Goal: Task Accomplishment & Management: Complete application form

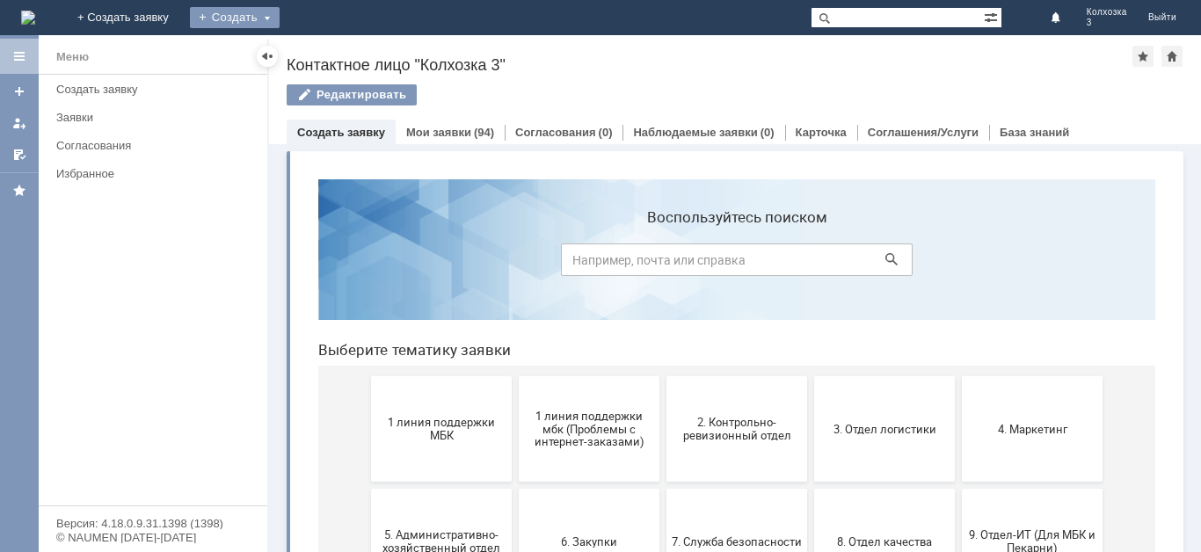
click at [280, 18] on div "Создать" at bounding box center [235, 17] width 90 height 21
click at [327, 48] on link "Заявка" at bounding box center [260, 52] width 134 height 21
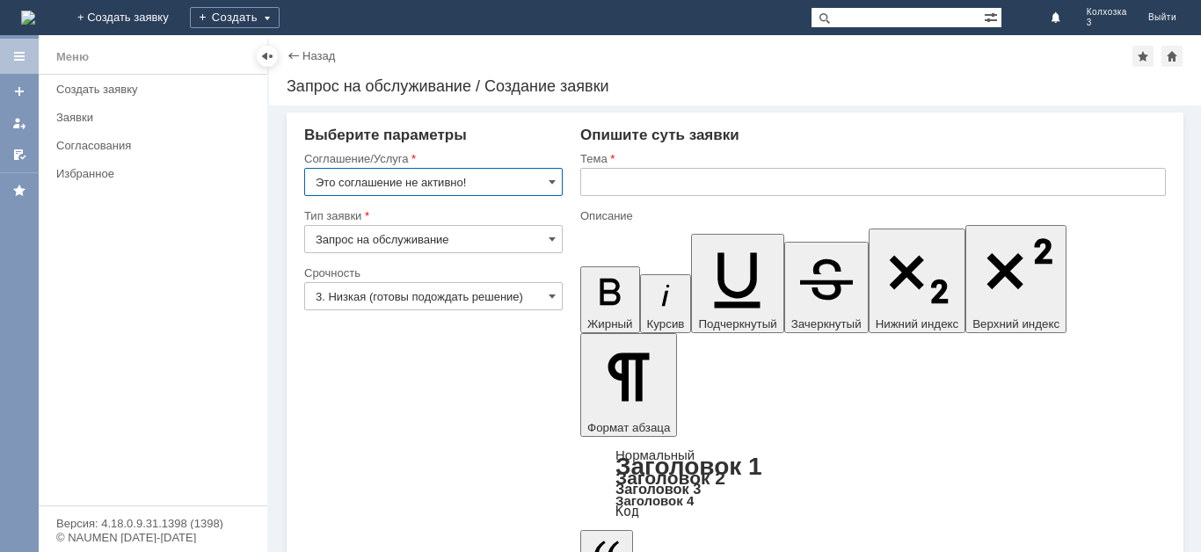
click at [548, 179] on input "Это соглашение не активно!" at bounding box center [433, 182] width 259 height 28
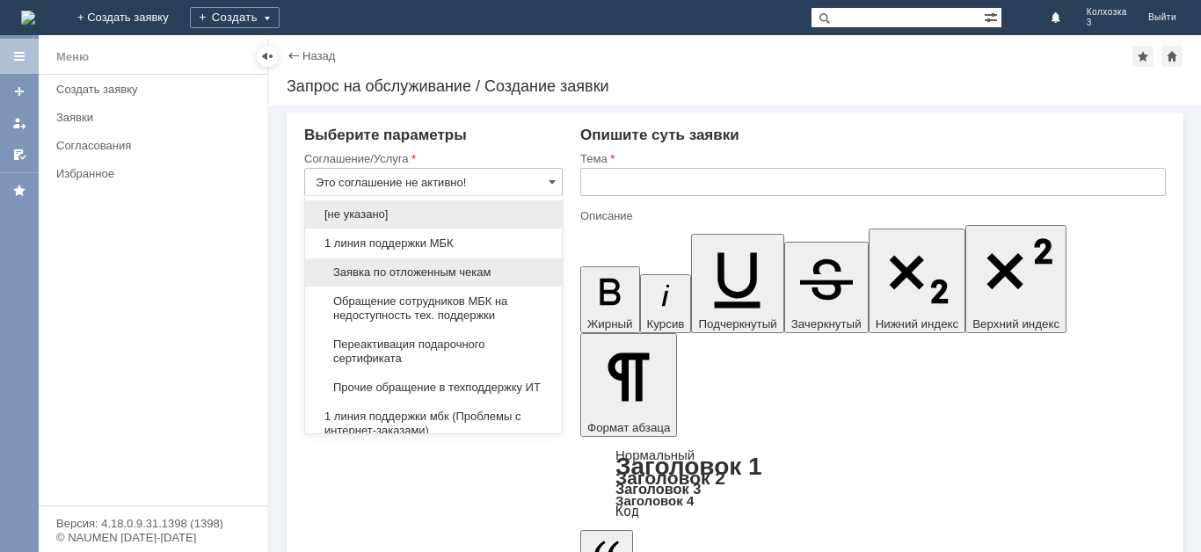
click at [434, 271] on span "Заявка по отложенным чекам" at bounding box center [434, 273] width 236 height 14
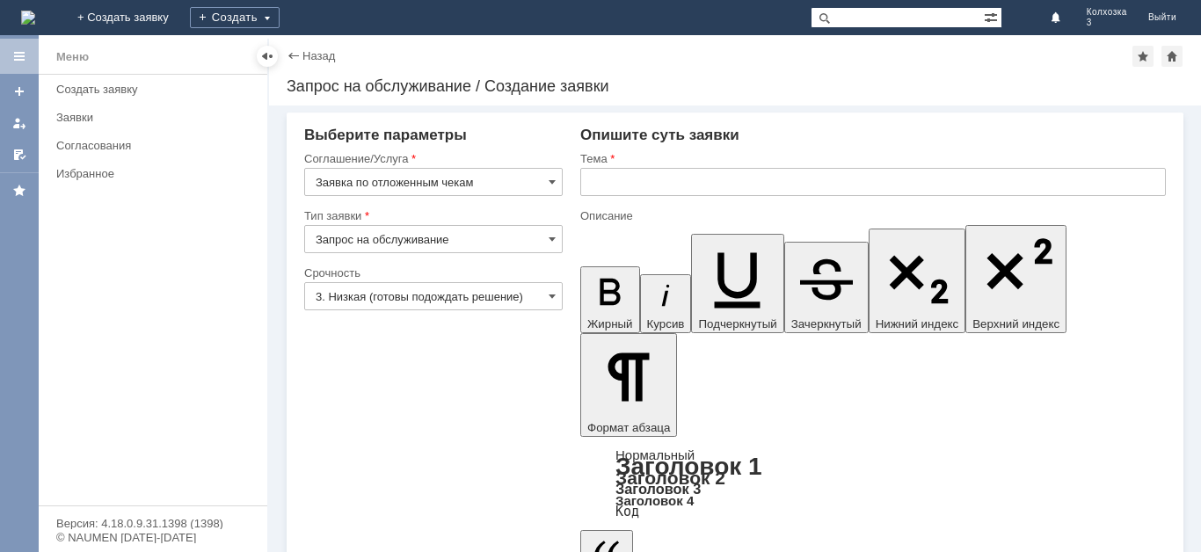
type input "Заявка по отложенным чекам"
click at [620, 186] on input "text" at bounding box center [873, 182] width 586 height 28
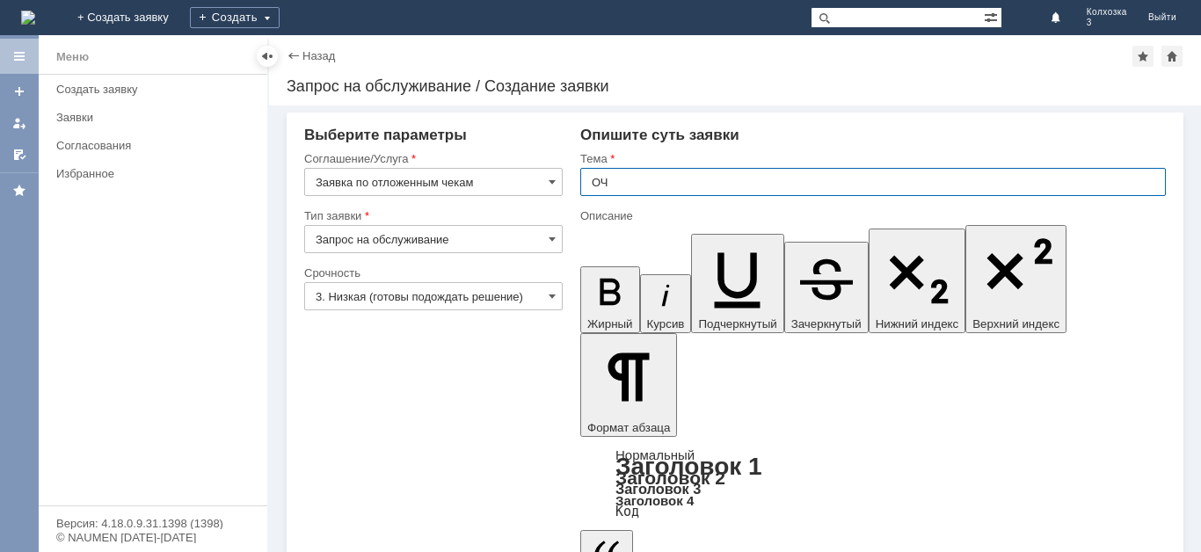
type input "ОЧ"
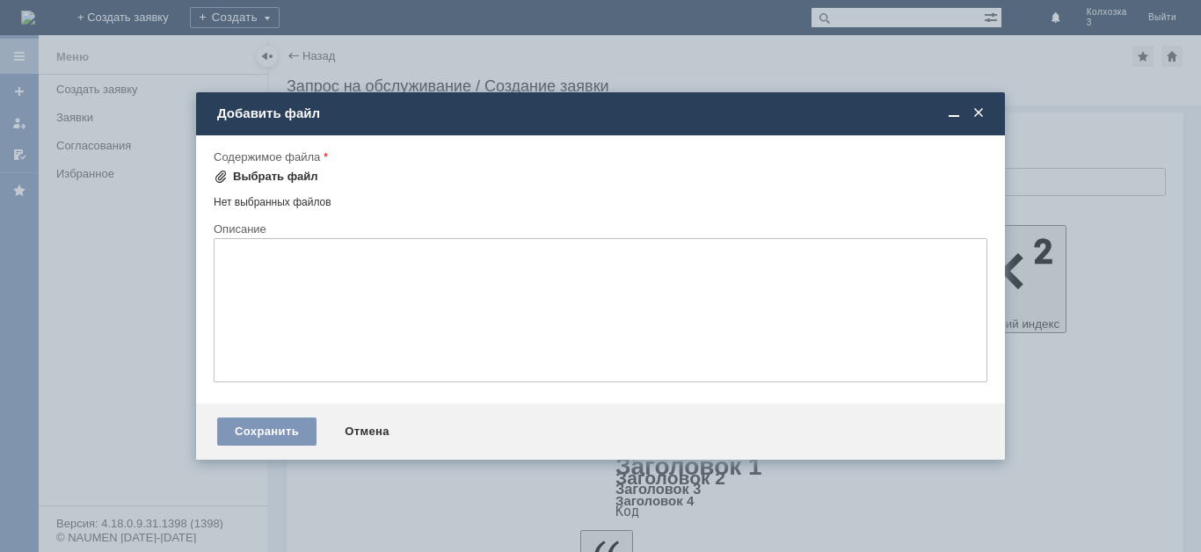
click at [236, 172] on div "Выбрать файл" at bounding box center [275, 177] width 85 height 14
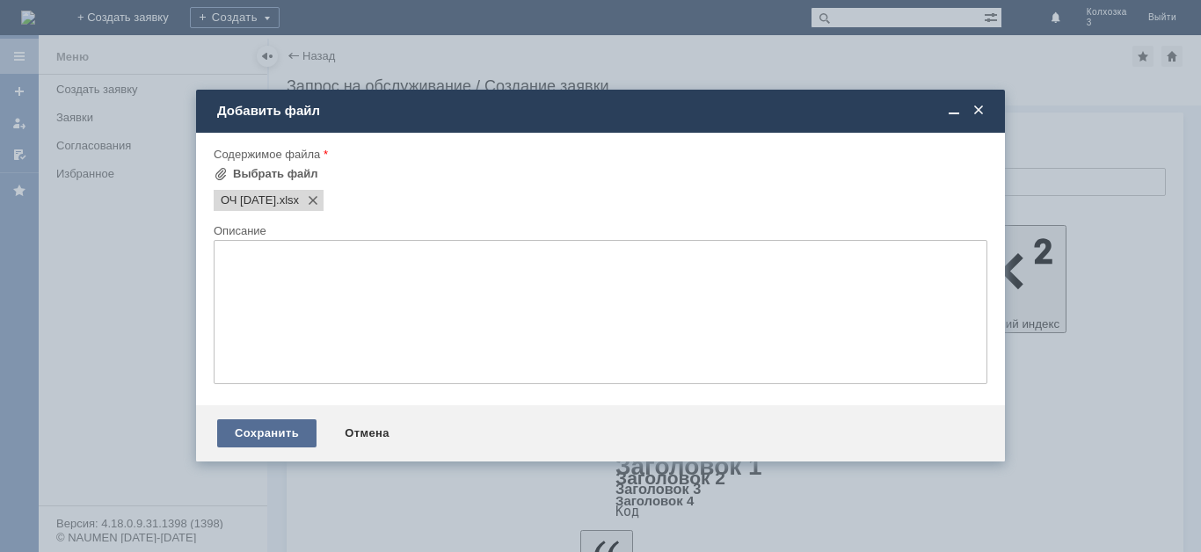
click at [268, 434] on div "Сохранить" at bounding box center [266, 434] width 99 height 28
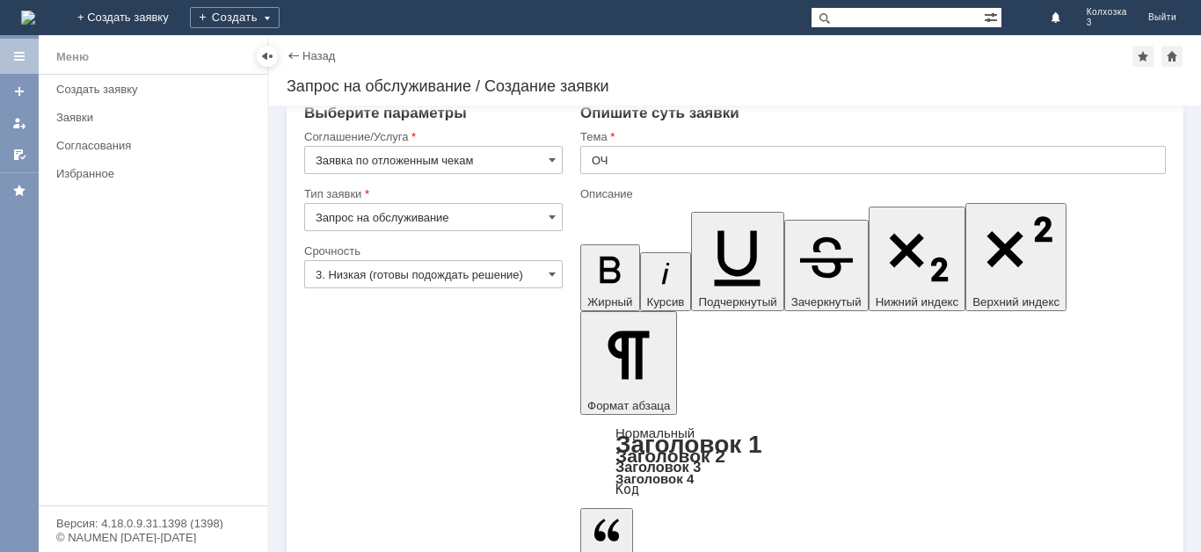
scroll to position [27, 0]
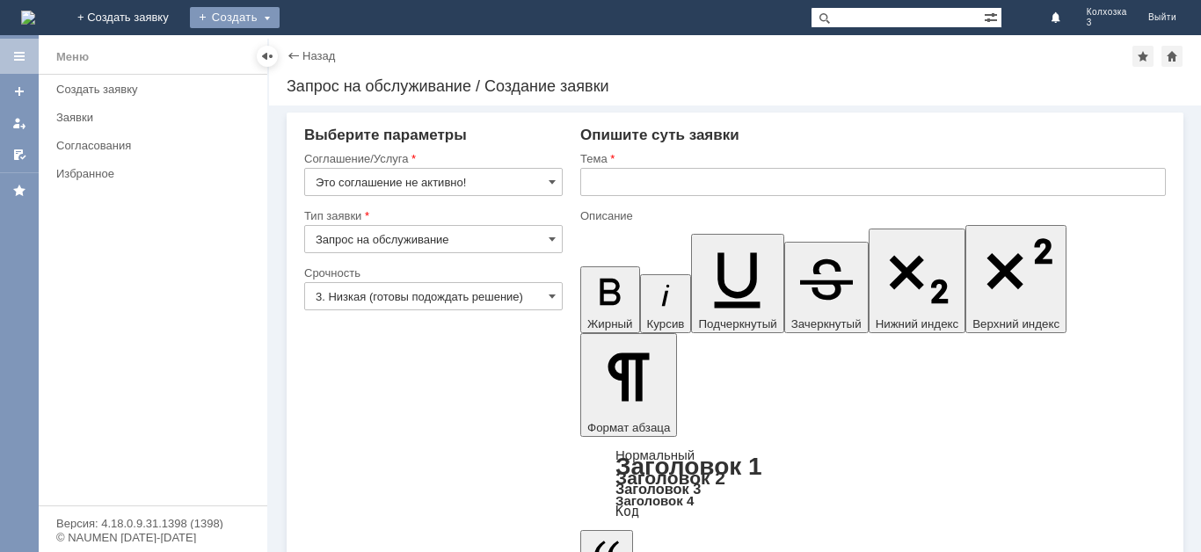
click at [280, 18] on div "Создать" at bounding box center [235, 17] width 90 height 21
click at [327, 44] on link "Заявка" at bounding box center [260, 52] width 134 height 21
click at [546, 181] on input "Это соглашение не активно!" at bounding box center [433, 182] width 259 height 28
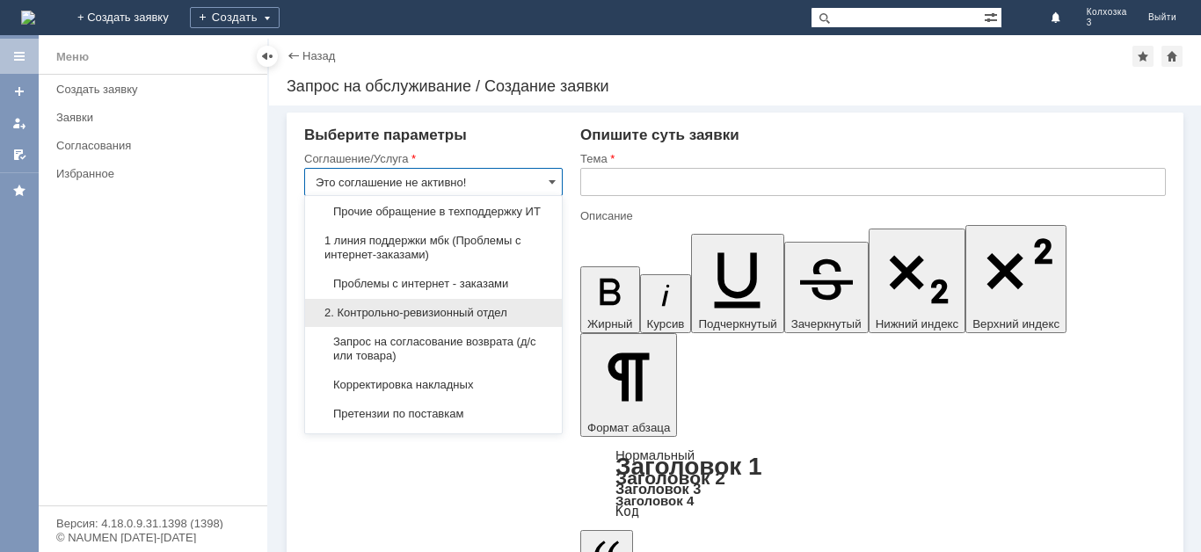
scroll to position [264, 0]
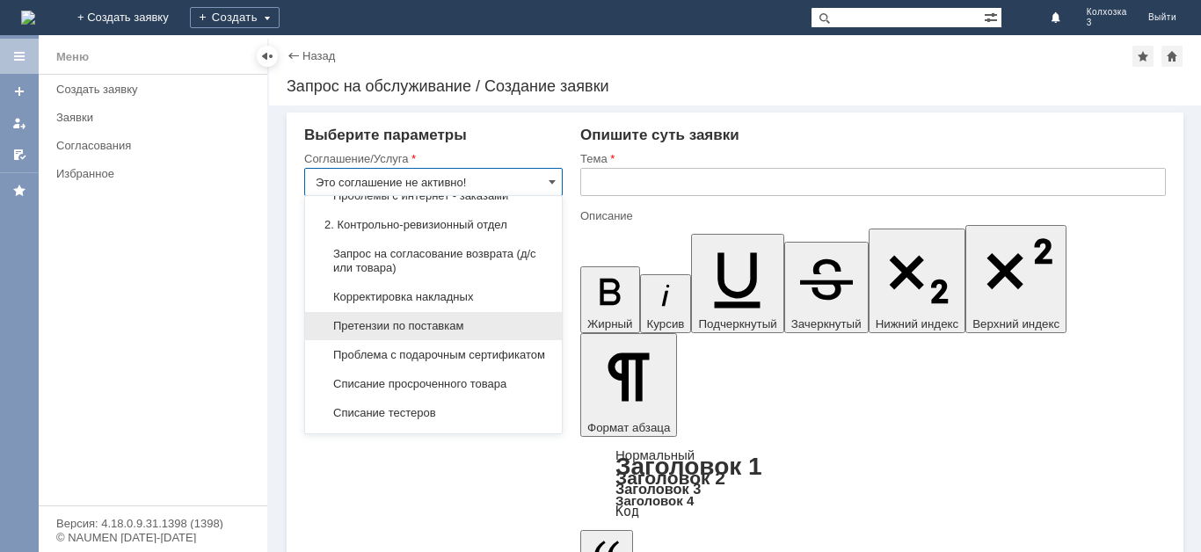
click at [463, 333] on span "Претензии по поставкам" at bounding box center [434, 326] width 236 height 14
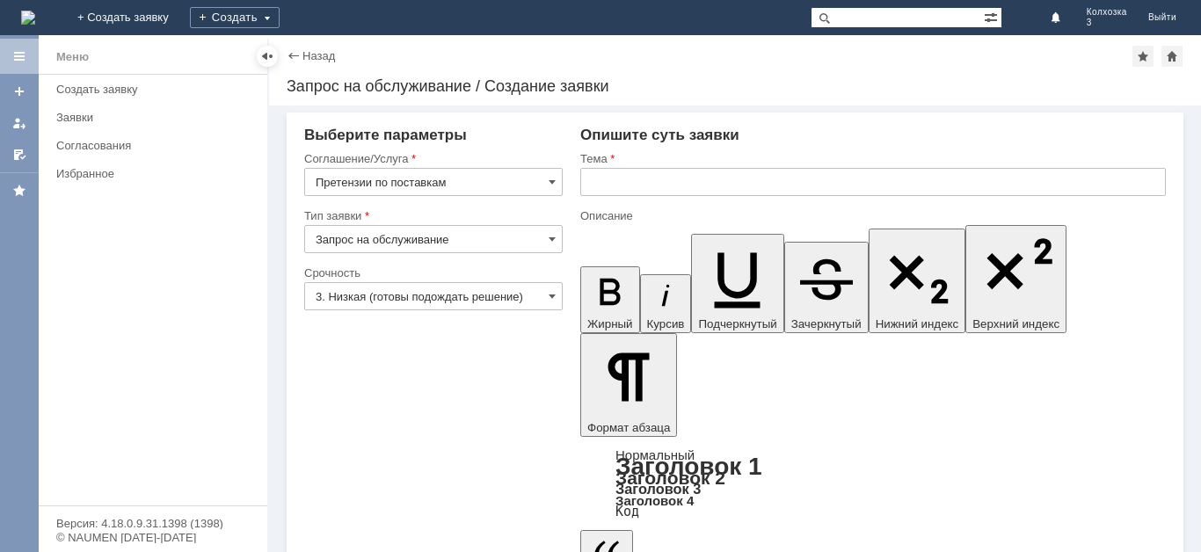
type input "Претензии по поставкам"
click at [542, 290] on input "3. Низкая (готовы подождать решение)" at bounding box center [433, 296] width 259 height 28
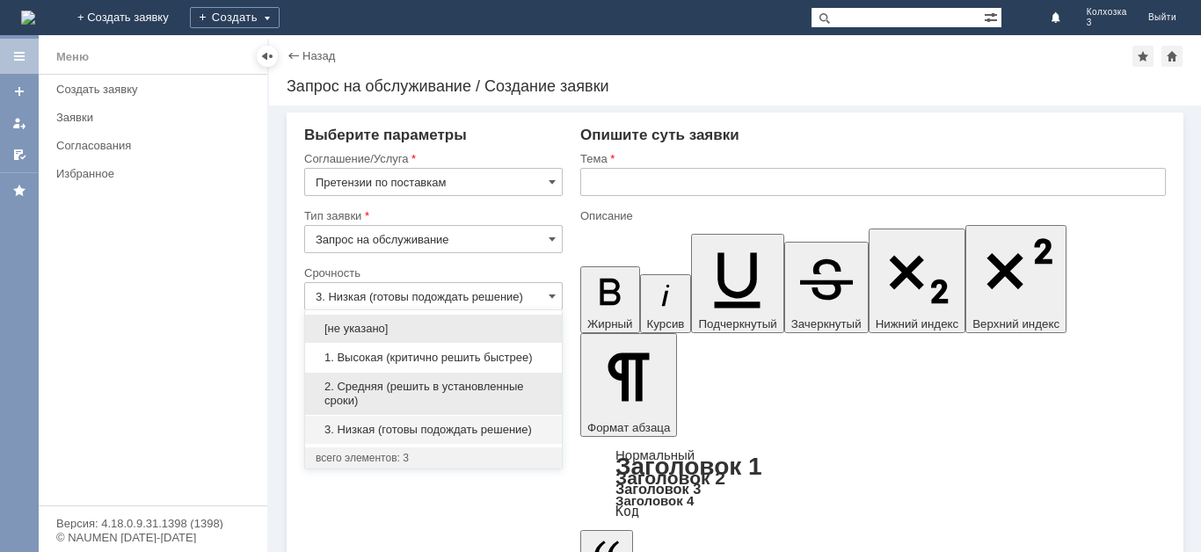
click at [411, 380] on span "2. Средняя (решить в установленные сроки)" at bounding box center [434, 394] width 236 height 28
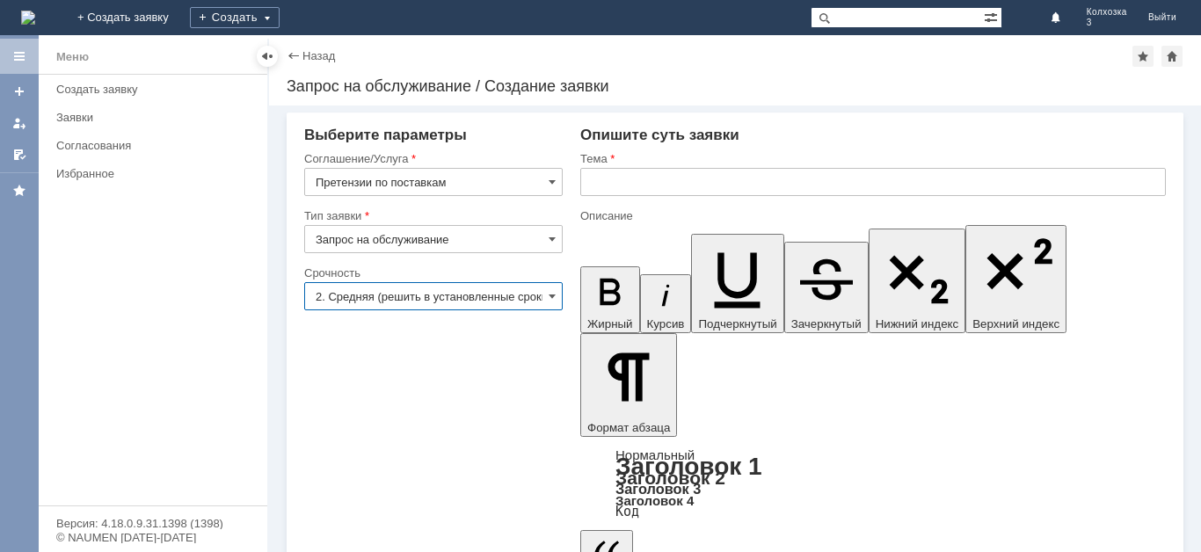
type input "2. Средняя (решить в установленные сроки)"
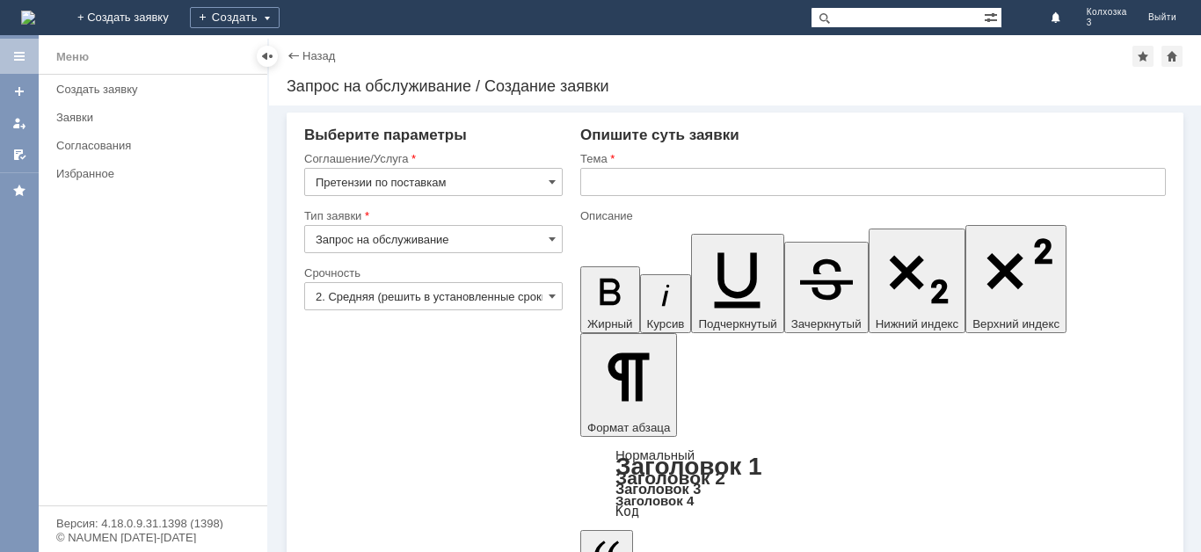
drag, startPoint x: 887, startPoint y: 4325, endPoint x: 886, endPoint y: 4335, distance: 9.7
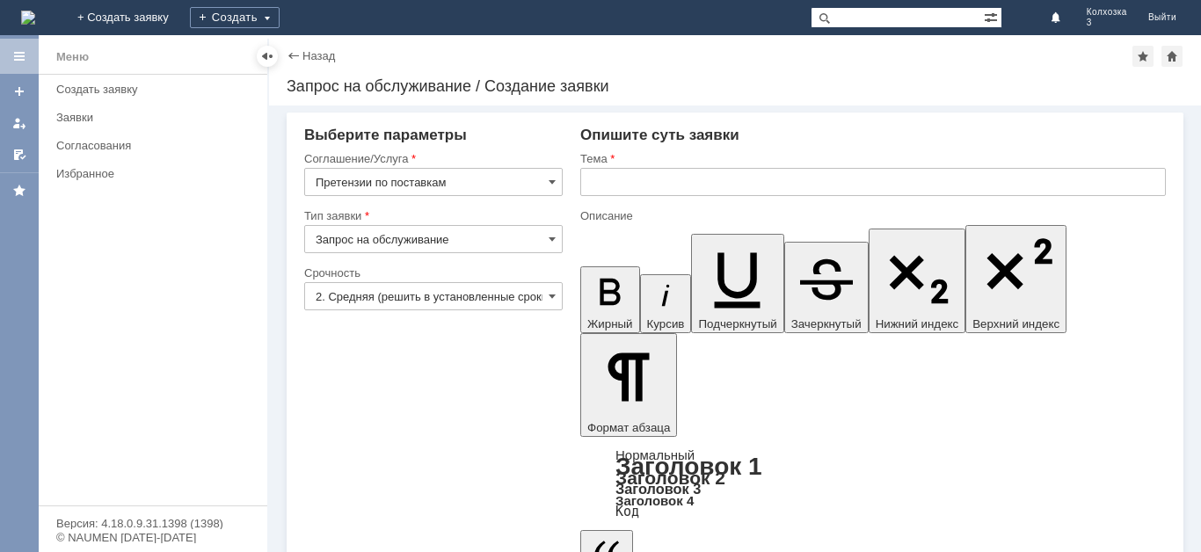
drag, startPoint x: 971, startPoint y: 4359, endPoint x: 956, endPoint y: 4406, distance: 49.8
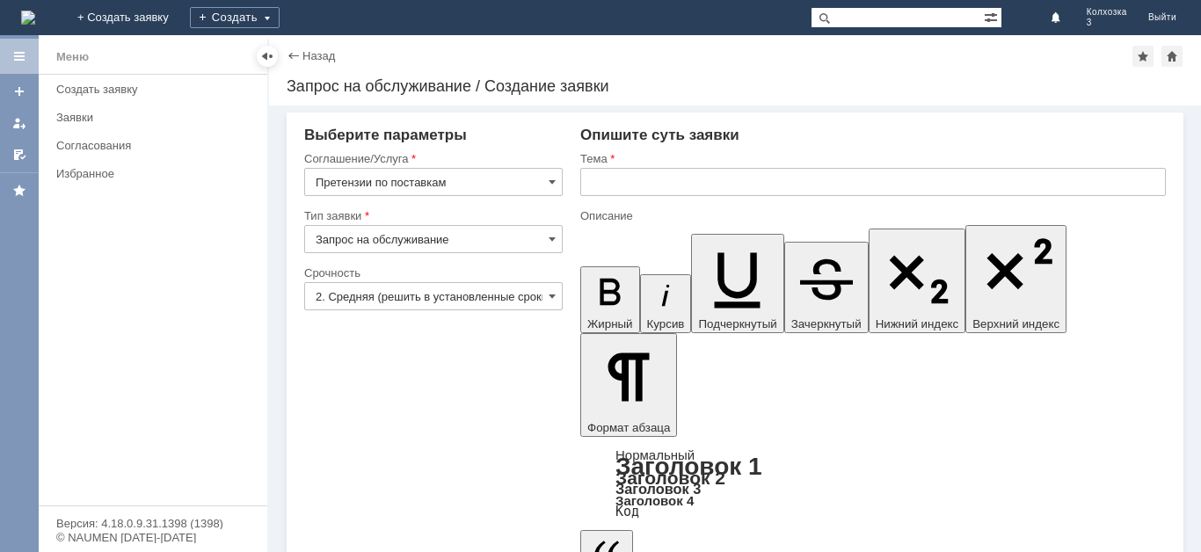
drag, startPoint x: 972, startPoint y: 4357, endPoint x: 963, endPoint y: 4384, distance: 28.6
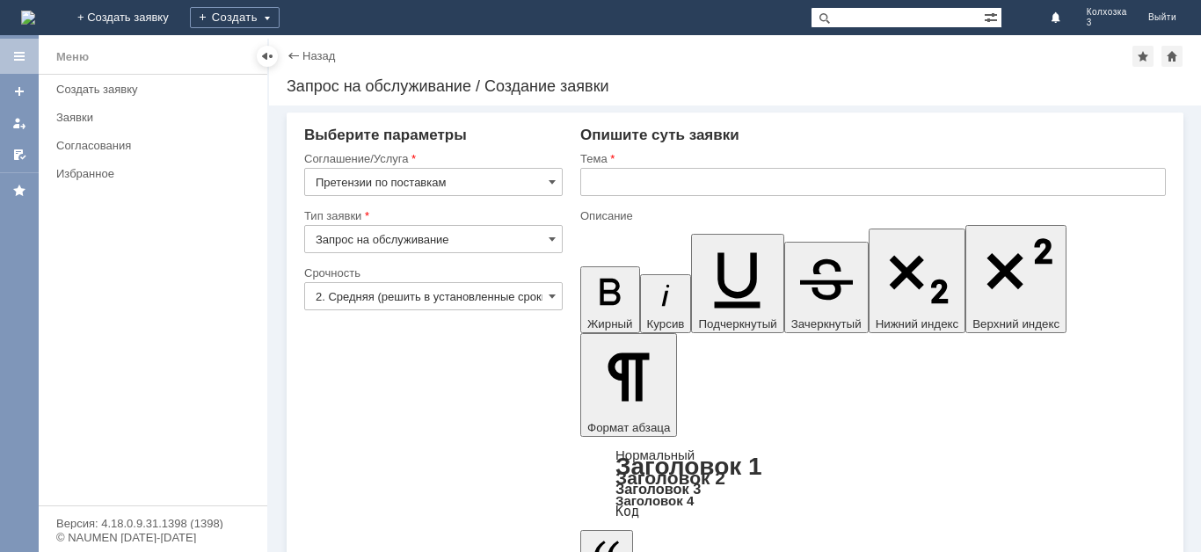
drag, startPoint x: 901, startPoint y: 4375, endPoint x: 909, endPoint y: 4405, distance: 31.6
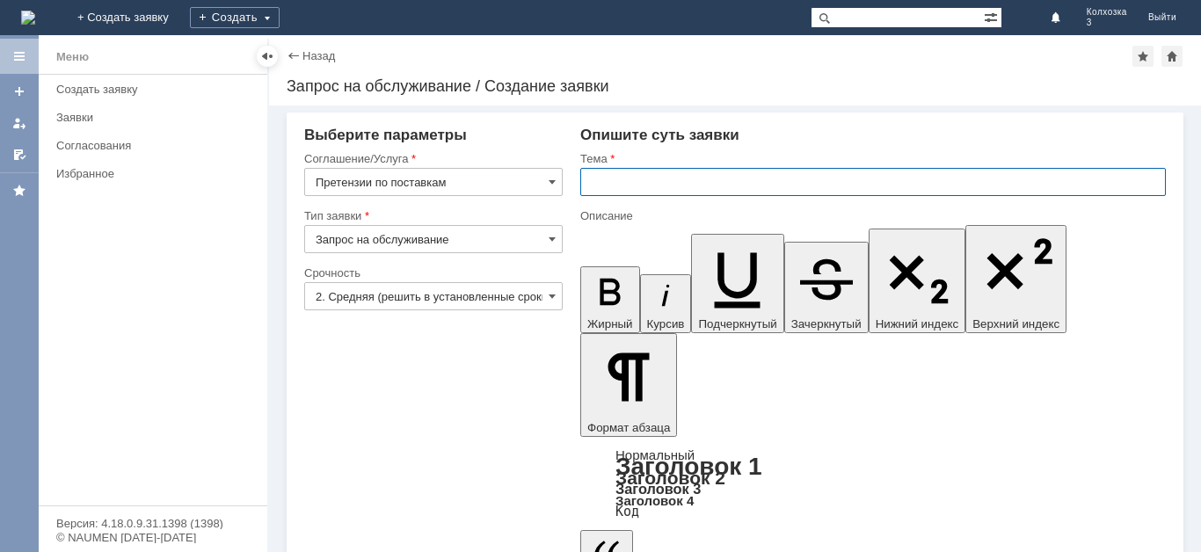
click at [650, 183] on input "text" at bounding box center [873, 182] width 586 height 28
click at [549, 181] on span at bounding box center [552, 182] width 7 height 14
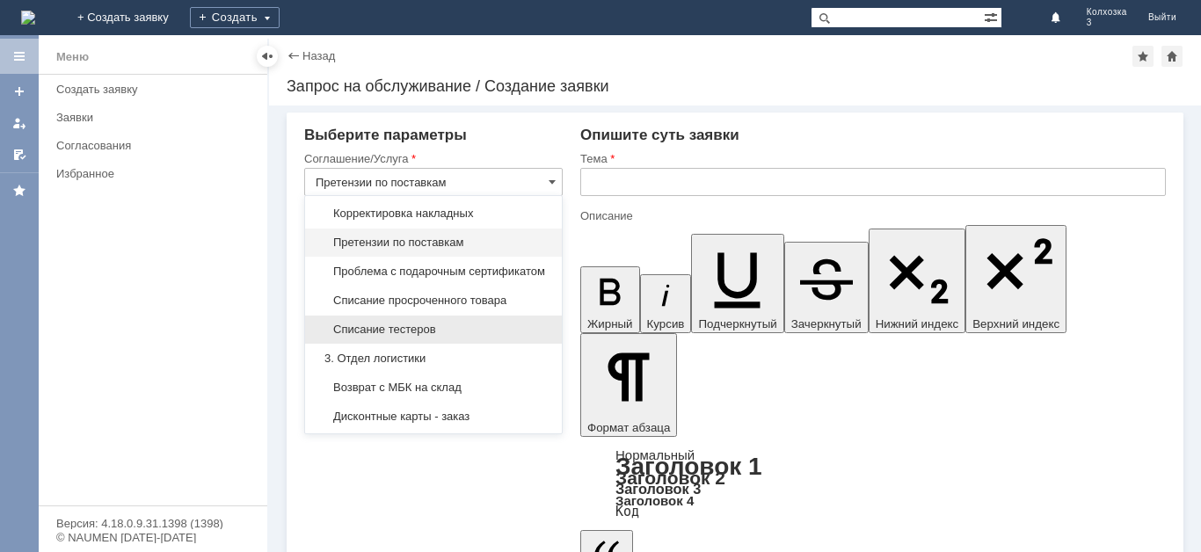
scroll to position [305, 0]
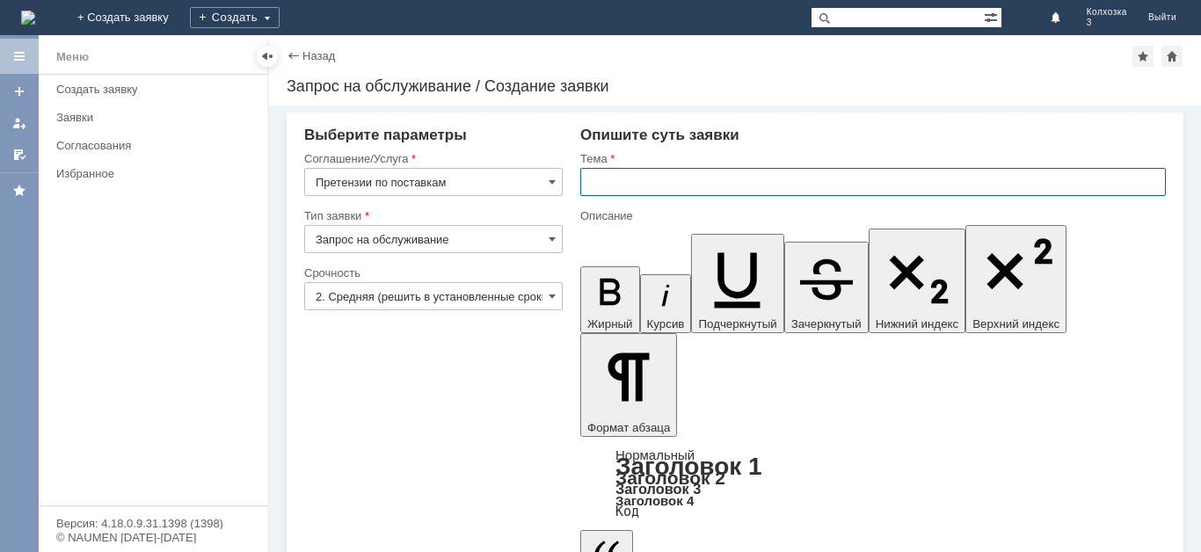
click at [623, 179] on input "text" at bounding box center [873, 182] width 586 height 28
type input "Претензии по поставкам"
type input "Исправление остатка."
